Goal: Task Accomplishment & Management: Use online tool/utility

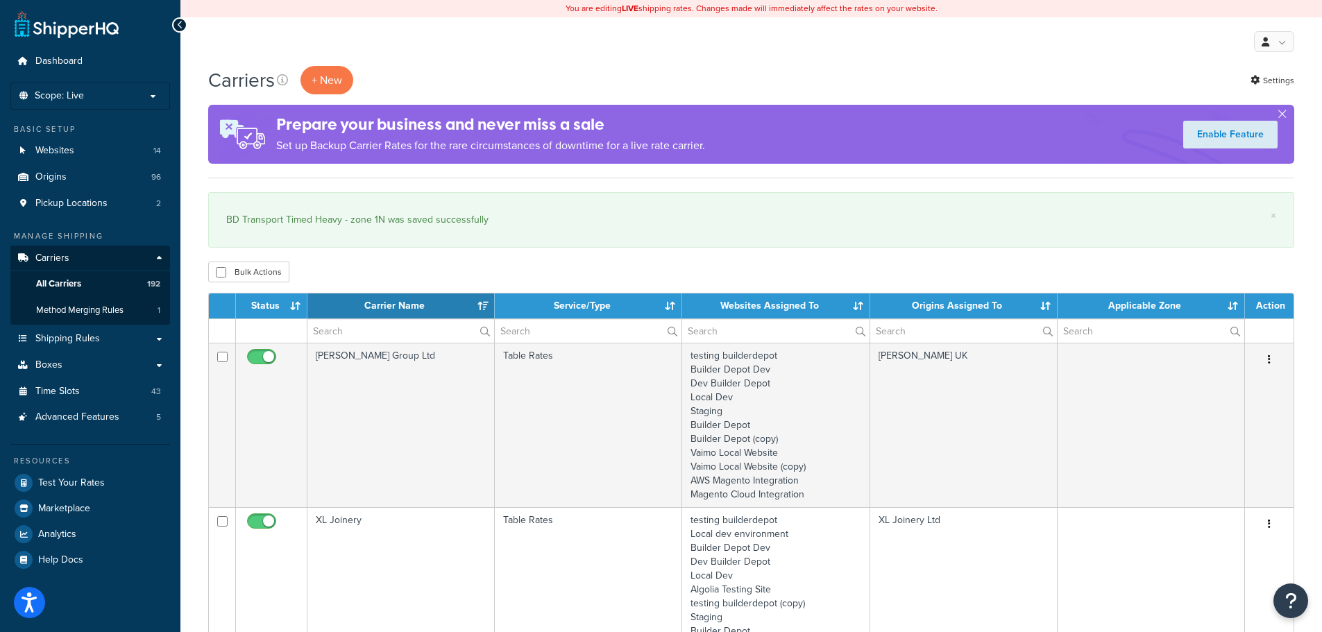
select select "15"
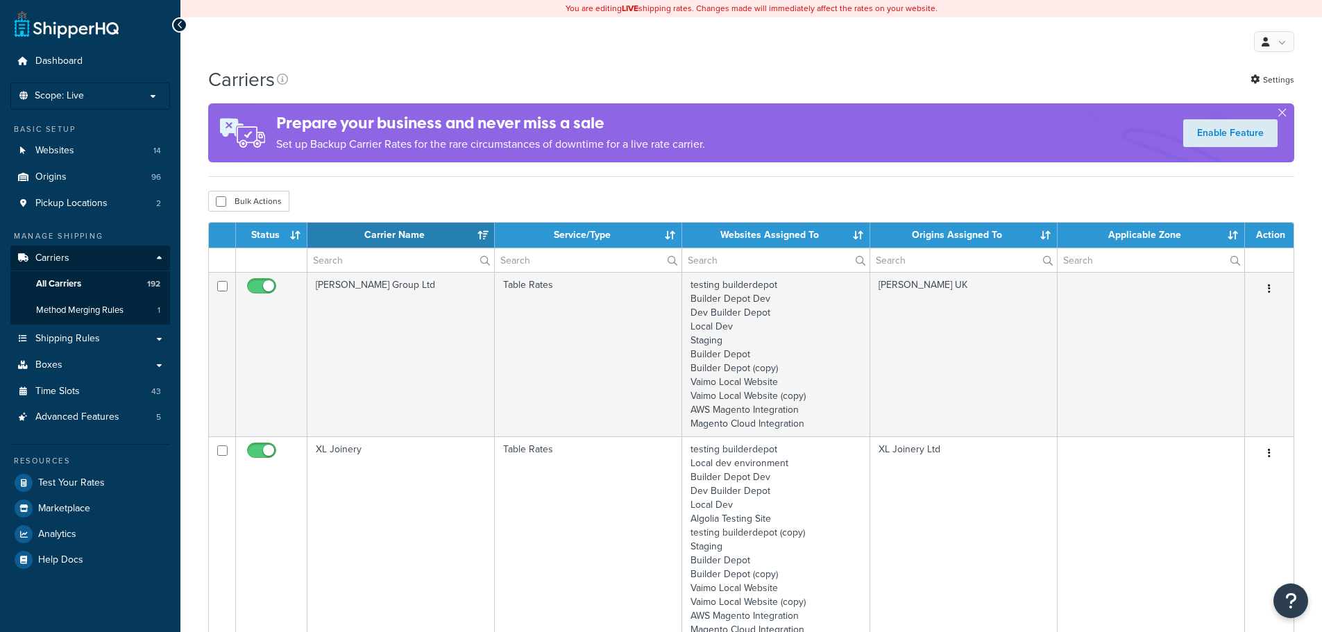
select select "15"
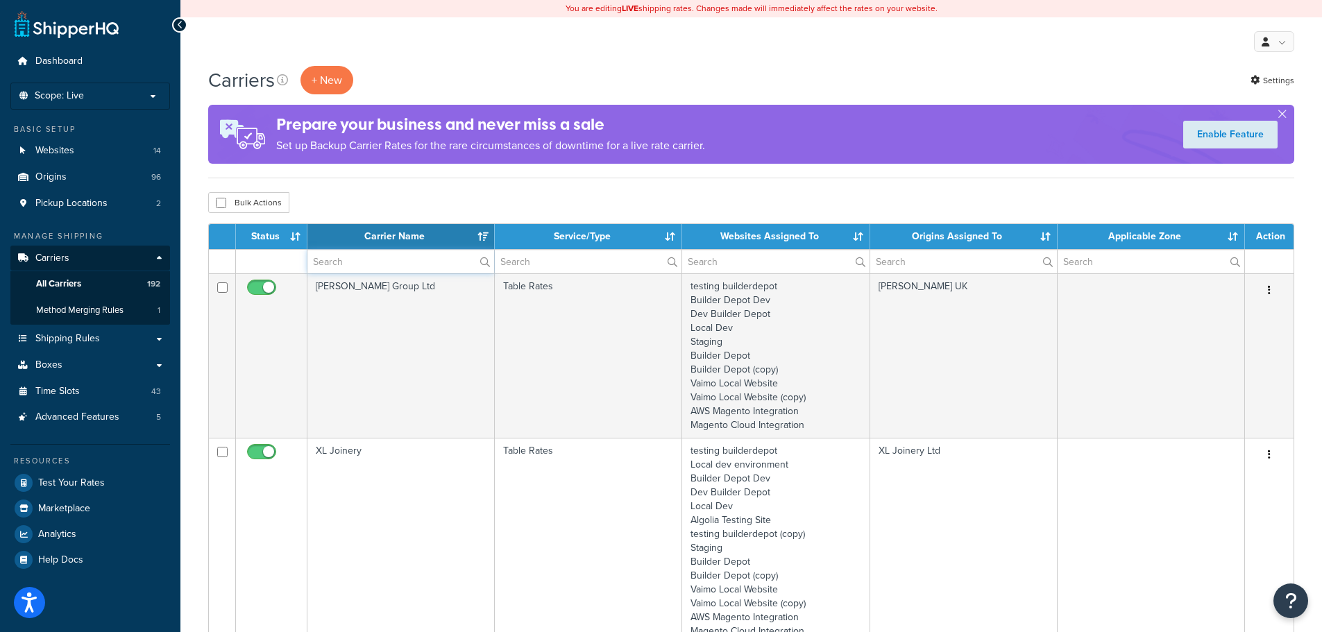
click at [369, 258] on input "text" at bounding box center [400, 262] width 187 height 24
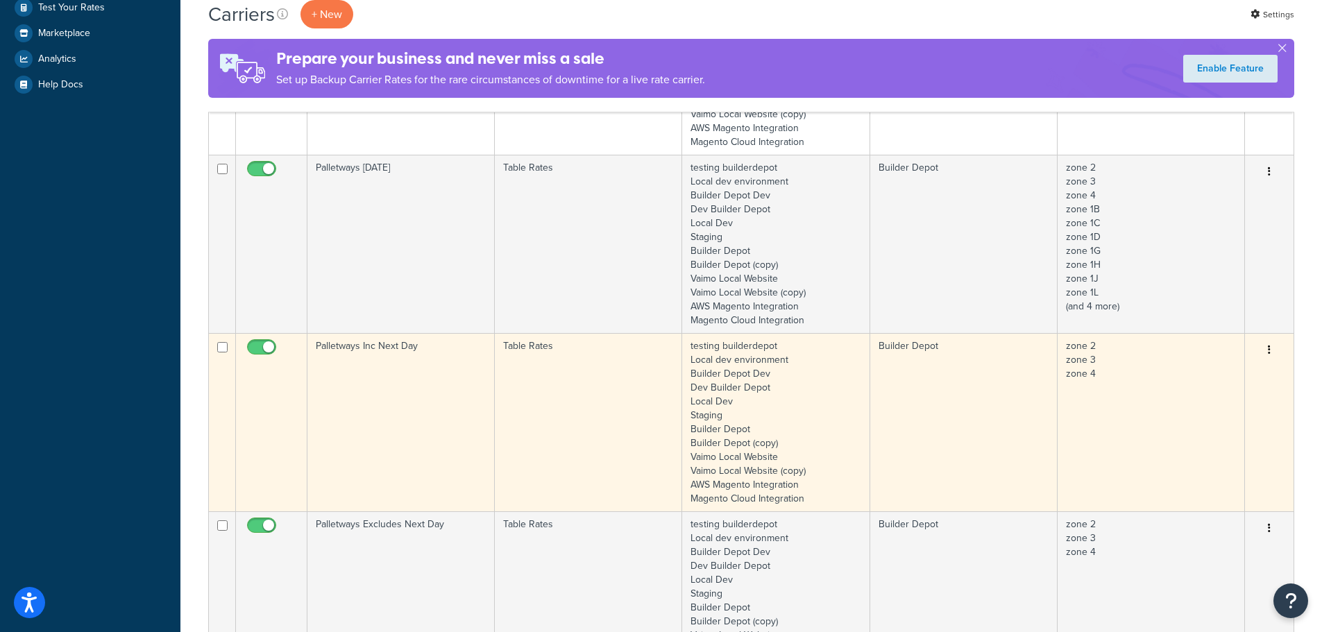
scroll to position [486, 0]
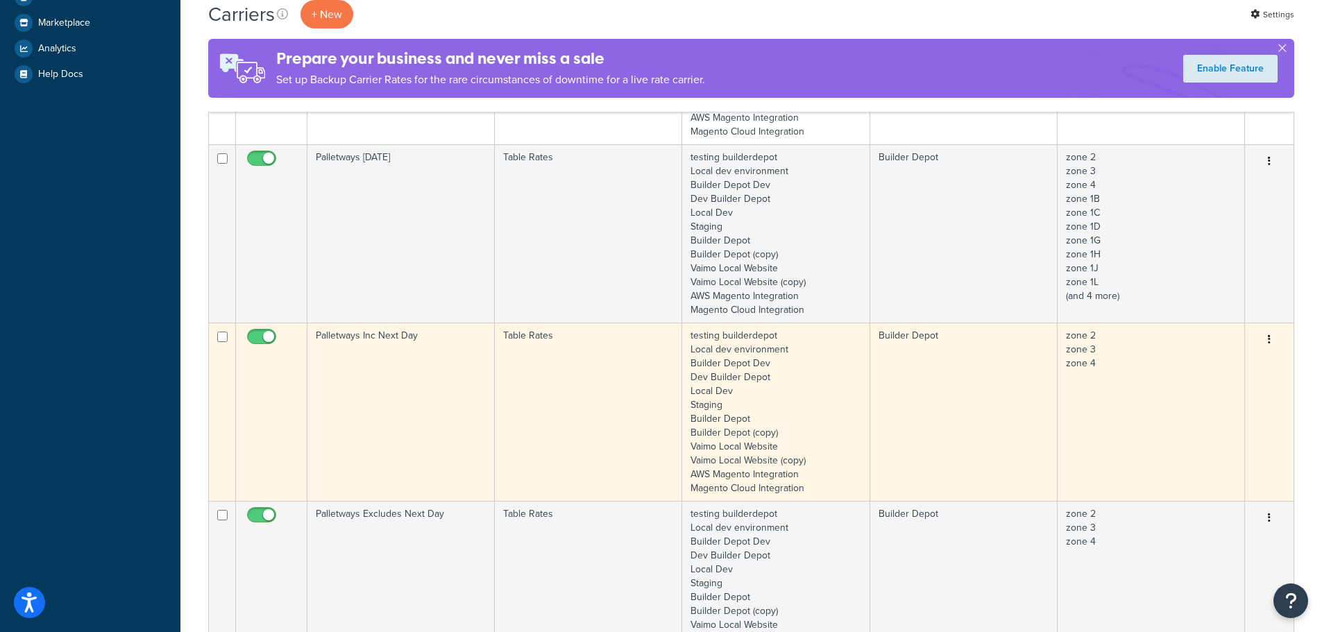
type input "pall"
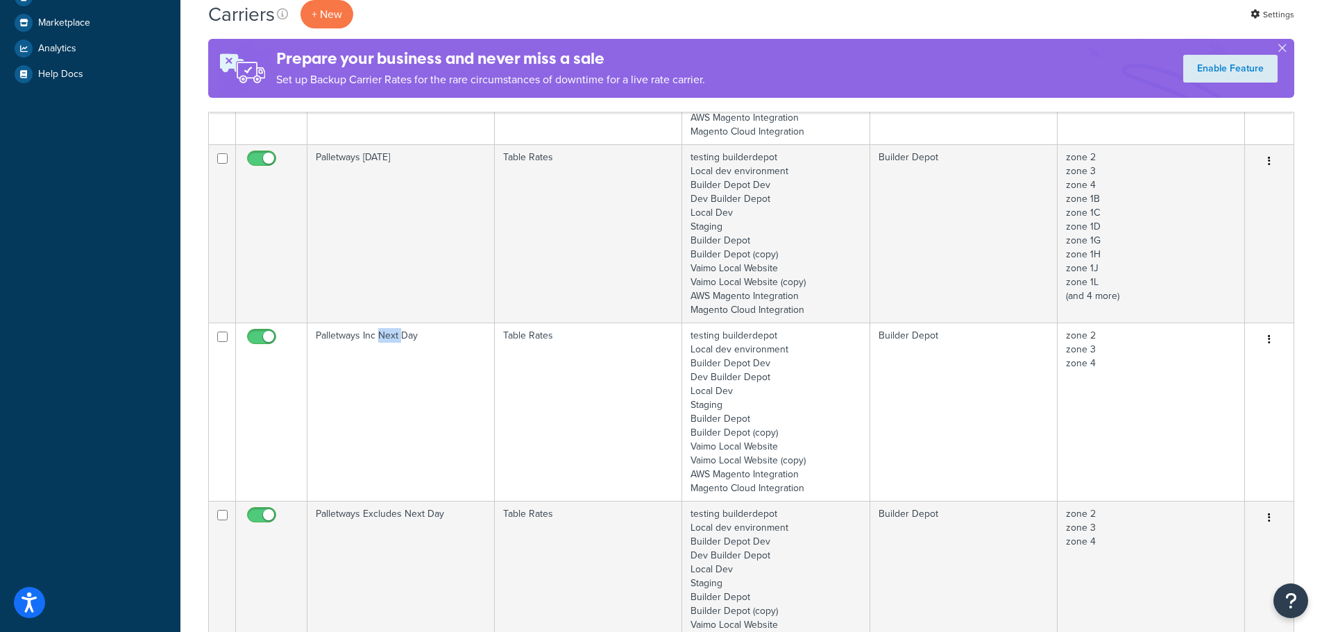
click at [380, 373] on td "Palletways Inc Next Day" at bounding box center [400, 412] width 187 height 178
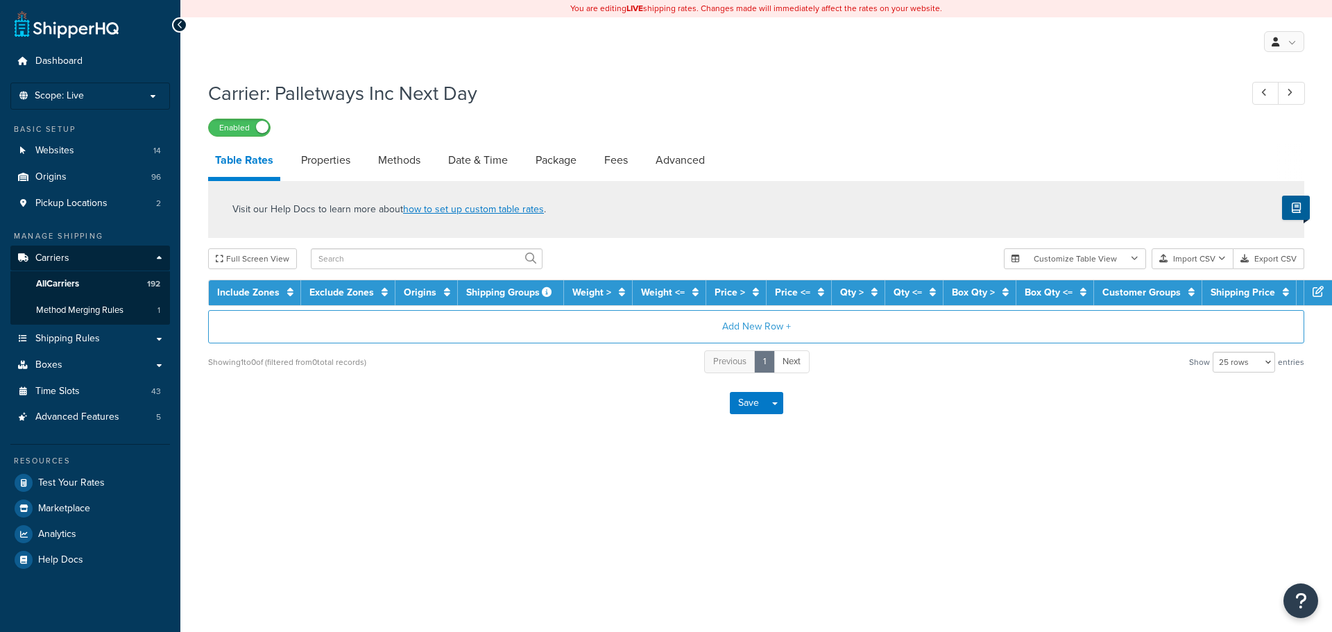
select select "25"
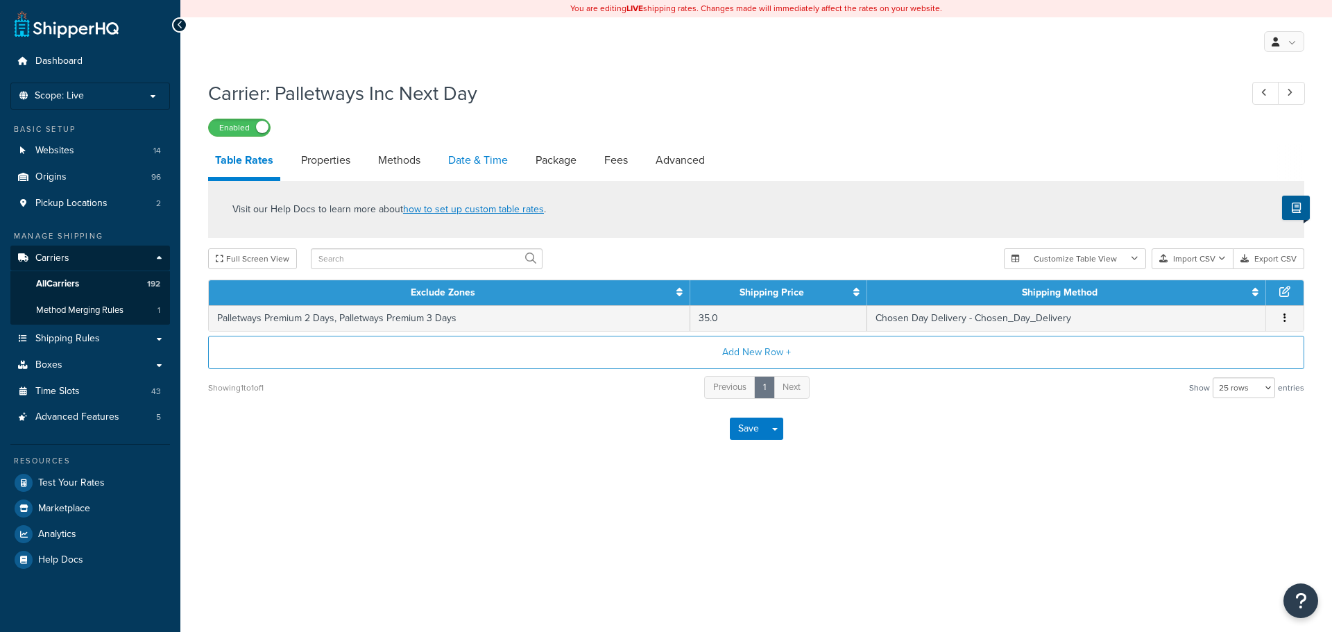
click at [478, 157] on link "Date & Time" at bounding box center [478, 160] width 74 height 33
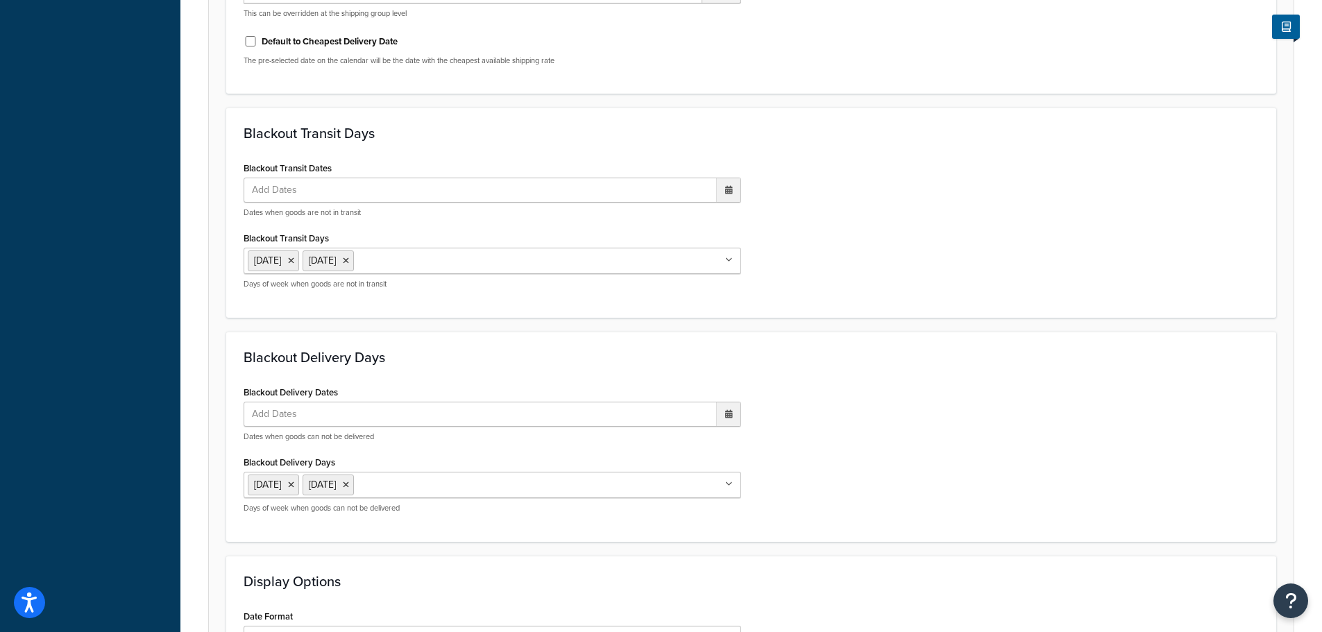
scroll to position [1035, 0]
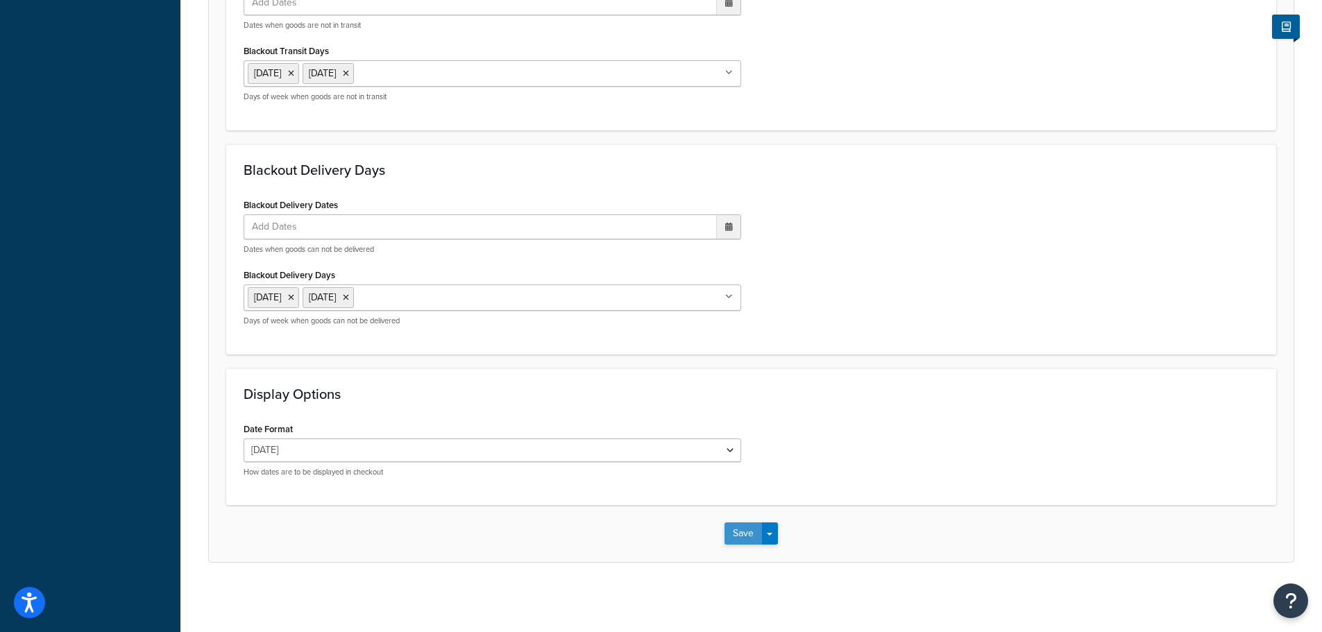
click at [752, 536] on button "Save" at bounding box center [743, 534] width 37 height 22
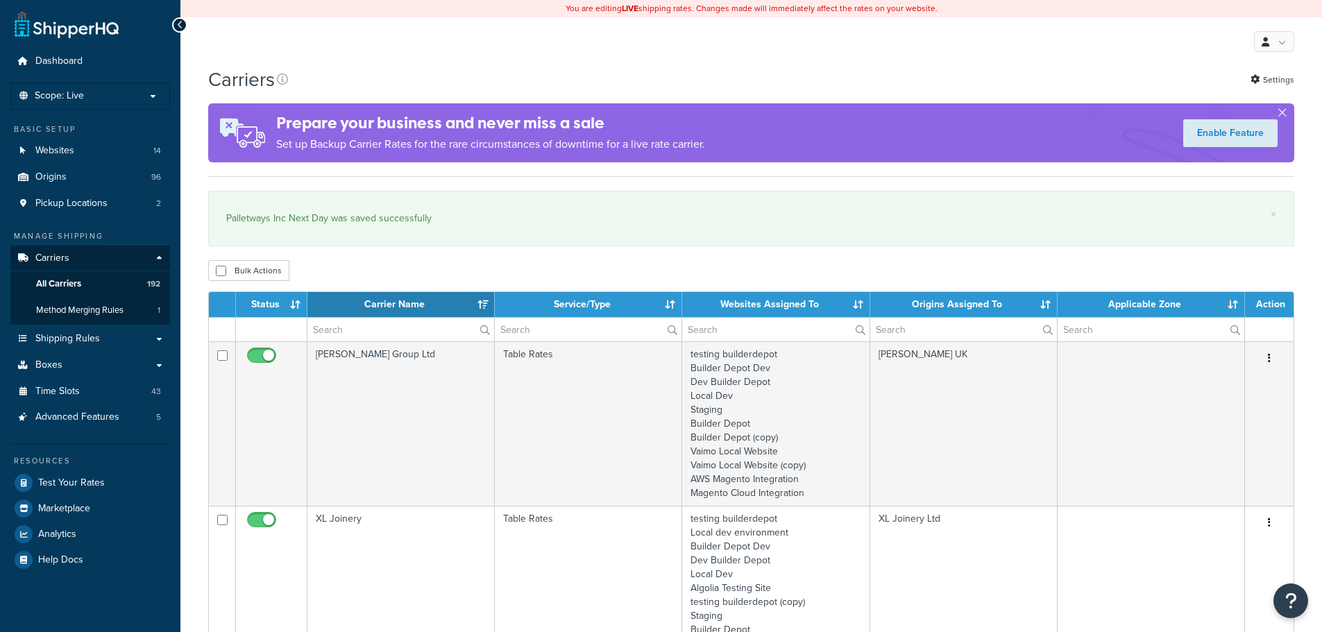
select select "15"
